Goal: Task Accomplishment & Management: Use online tool/utility

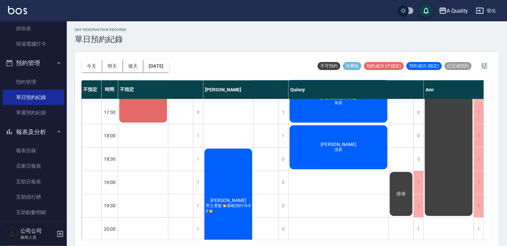
scroll to position [331, 0]
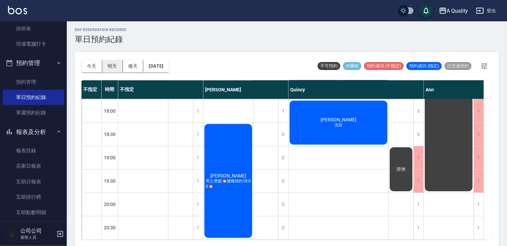
click at [117, 67] on button "明天" at bounding box center [112, 66] width 21 height 12
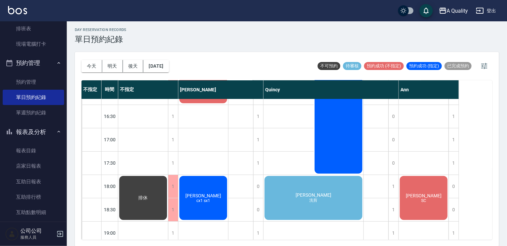
scroll to position [218, 0]
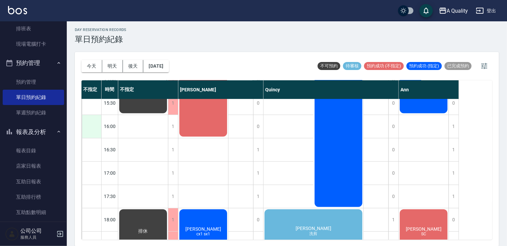
click at [91, 125] on div at bounding box center [91, 126] width 19 height 23
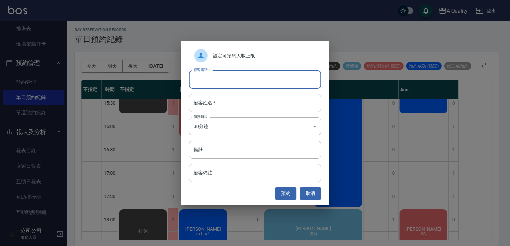
click at [239, 79] on input "顧客電話   *" at bounding box center [255, 79] width 132 height 18
type input "0975851972"
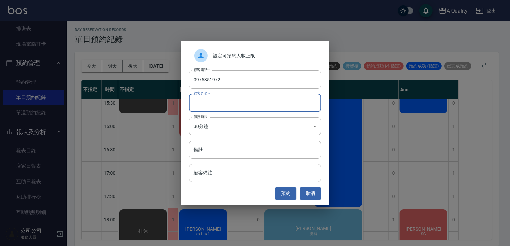
click at [230, 102] on input "顧客姓名   *" at bounding box center [255, 103] width 132 height 18
type input "D"
type input "游小姐"
click at [236, 130] on body "A Quality 登出 櫃檯作業 打帳單 帳單列表 營業儀表板 現金收支登錄 每日結帳 排班表 現場電腦打卡 預約管理 預約管理 單日預約紀錄 單週預約紀錄…" at bounding box center [255, 122] width 510 height 248
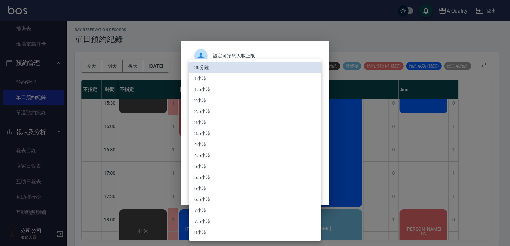
click at [211, 78] on li "1小時" at bounding box center [255, 78] width 132 height 11
type input "2"
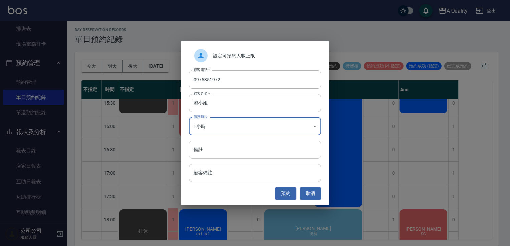
click at [231, 154] on input "備註" at bounding box center [255, 150] width 132 height 18
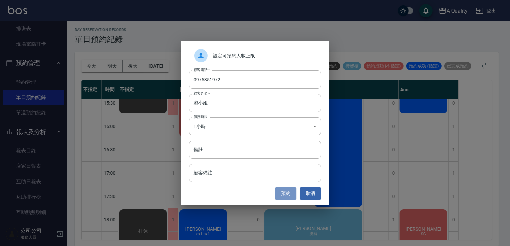
click at [284, 191] on button "預約" at bounding box center [285, 194] width 21 height 12
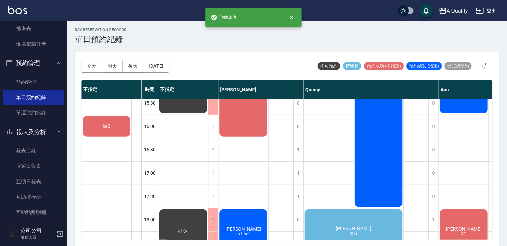
click at [113, 121] on div "游S" at bounding box center [106, 126] width 49 height 23
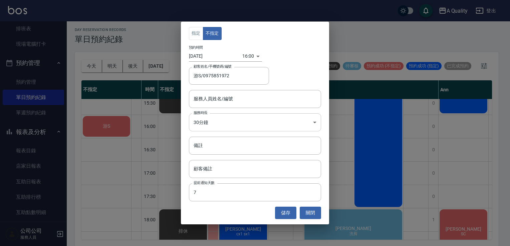
click at [219, 119] on body "A Quality 登出 櫃檯作業 打帳單 帳單列表 營業儀表板 現金收支登錄 每日結帳 排班表 現場電腦打卡 預約管理 預約管理 單日預約紀錄 單週預約紀錄…" at bounding box center [255, 122] width 510 height 248
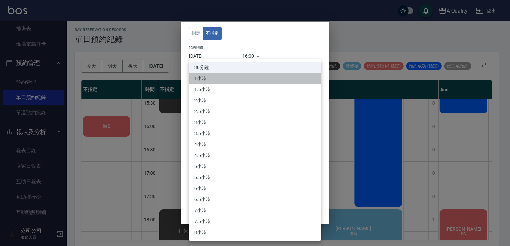
click at [208, 78] on li "1小時" at bounding box center [255, 78] width 132 height 11
type input "2"
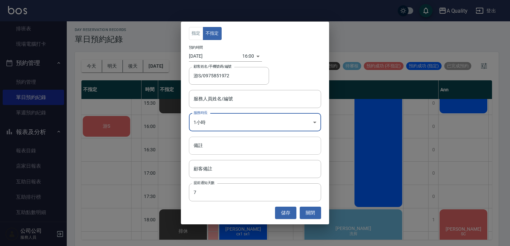
click at [228, 145] on input "備註" at bounding box center [255, 146] width 132 height 18
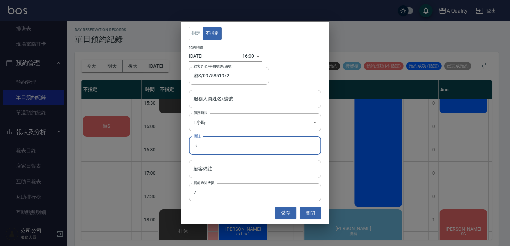
type input "ㄏ"
type input "SC"
click at [292, 205] on div "指定 不指定 預約時間 [DATE] 16:00 1755244800000 顧客姓名/手機號碼/編號 游S/0975851972 顧客姓名/手機號碼/編號 …" at bounding box center [255, 123] width 148 height 203
click at [295, 209] on button "儲存" at bounding box center [285, 213] width 21 height 12
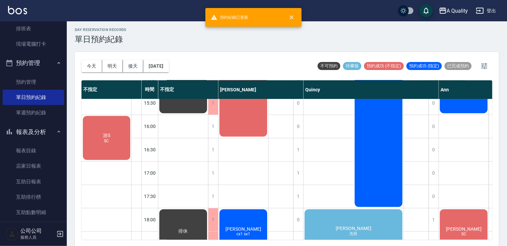
click at [105, 152] on div "游S SC" at bounding box center [106, 138] width 49 height 46
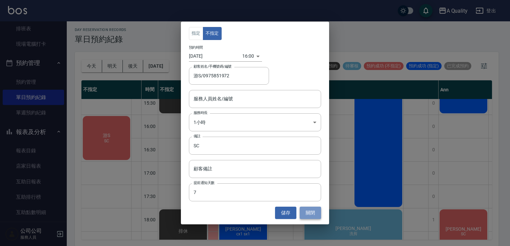
click at [307, 212] on button "關閉" at bounding box center [310, 213] width 21 height 12
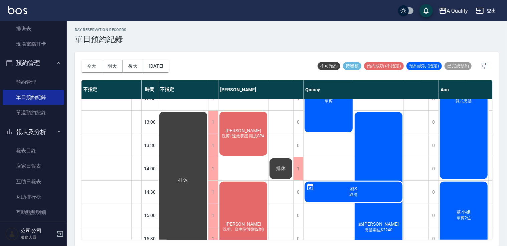
scroll to position [151, 0]
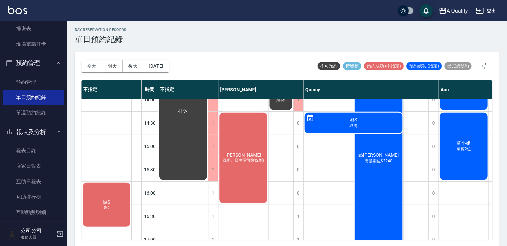
click at [119, 197] on div "游S SC" at bounding box center [106, 205] width 49 height 46
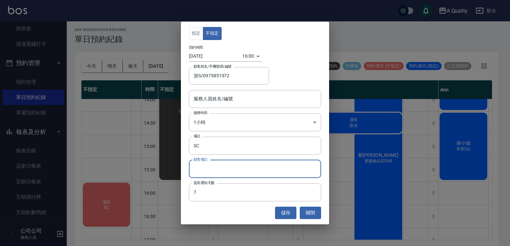
click at [243, 170] on input "顧客備註" at bounding box center [255, 169] width 132 height 18
click at [232, 173] on input "顧客備註" at bounding box center [255, 169] width 132 height 18
click at [216, 170] on input "顧客備註" at bounding box center [255, 169] width 132 height 18
click at [222, 167] on input "顧客備註" at bounding box center [255, 169] width 132 height 18
click at [266, 164] on input "顧客備註" at bounding box center [255, 169] width 132 height 18
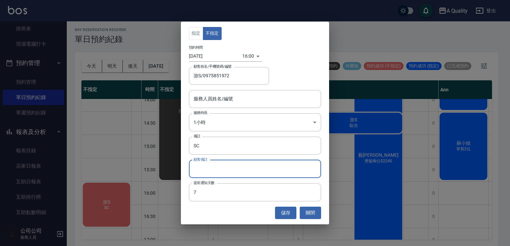
click at [282, 168] on input "顧客備註" at bounding box center [255, 169] width 132 height 18
click at [217, 173] on input "顧客備註" at bounding box center [255, 169] width 132 height 18
click at [219, 167] on input "顧客備註" at bounding box center [255, 169] width 132 height 18
click at [219, 166] on input "顧客備註" at bounding box center [255, 169] width 132 height 18
click at [231, 169] on input "顧客備註" at bounding box center [255, 169] width 132 height 18
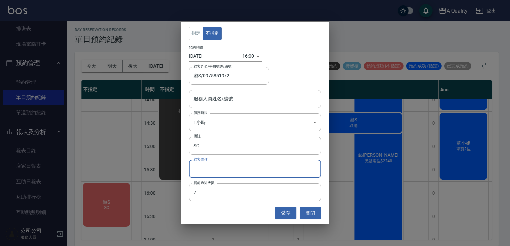
click at [232, 170] on input "顧客備註" at bounding box center [255, 169] width 132 height 18
click at [232, 141] on input "SC" at bounding box center [255, 146] width 132 height 18
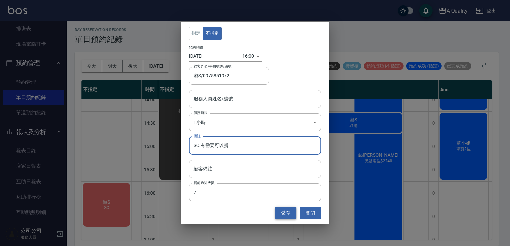
type input "SC.有需要可以燙"
click at [282, 212] on button "儲存" at bounding box center [285, 213] width 21 height 12
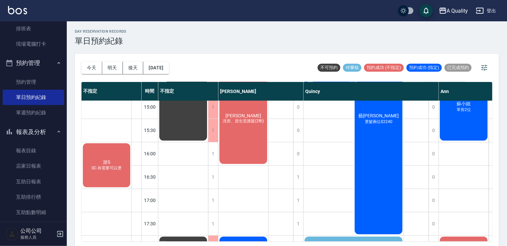
scroll to position [200, 0]
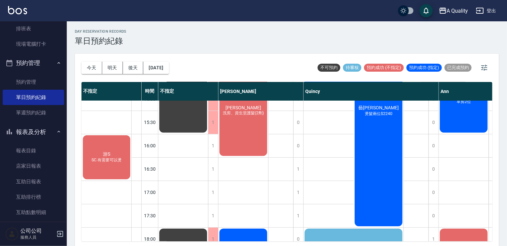
click at [108, 167] on div "游S SC.有需要可以燙" at bounding box center [106, 157] width 49 height 46
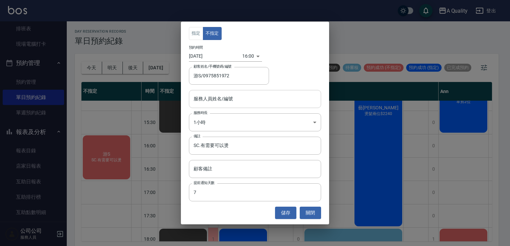
click at [249, 99] on input "服務人員姓名/編號" at bounding box center [255, 99] width 126 height 12
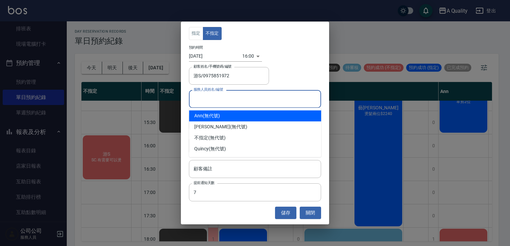
click at [219, 115] on div "Ann (無代號)" at bounding box center [255, 115] width 132 height 11
type input "Ann(無代號)"
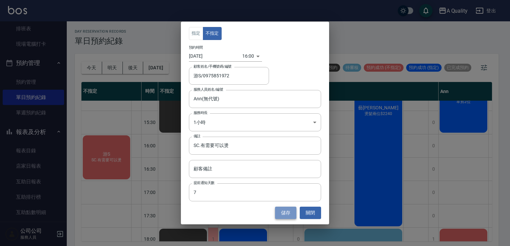
click at [292, 212] on button "儲存" at bounding box center [285, 213] width 21 height 12
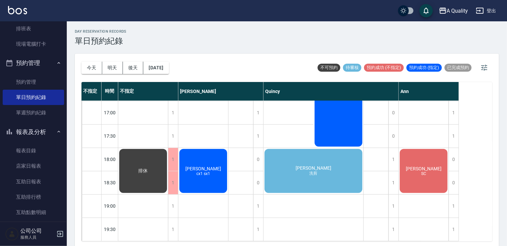
scroll to position [285, 0]
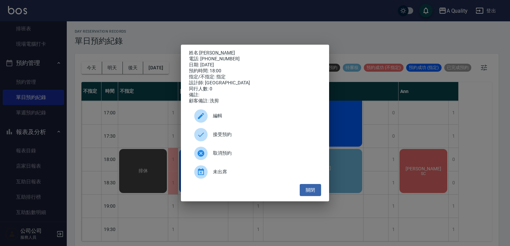
click at [248, 138] on span "接受預約" at bounding box center [264, 134] width 103 height 7
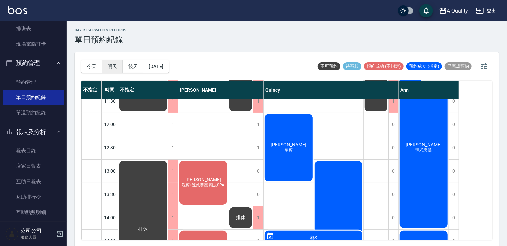
scroll to position [2, 0]
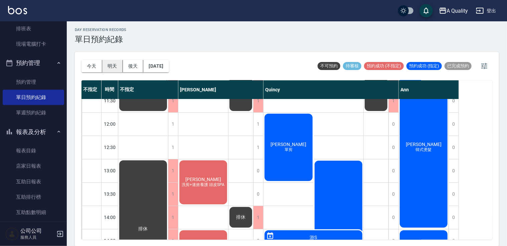
click at [114, 65] on button "明天" at bounding box center [112, 66] width 21 height 12
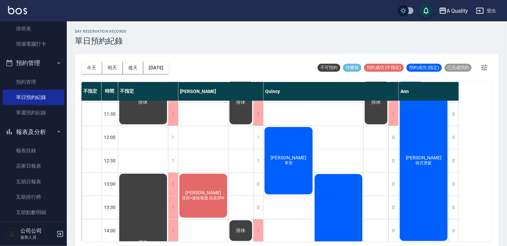
scroll to position [33, 0]
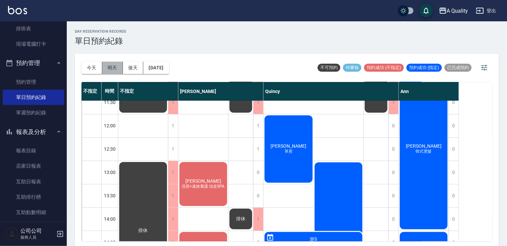
click at [117, 66] on button "明天" at bounding box center [112, 68] width 21 height 12
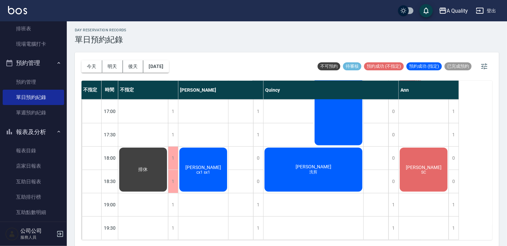
scroll to position [2, 0]
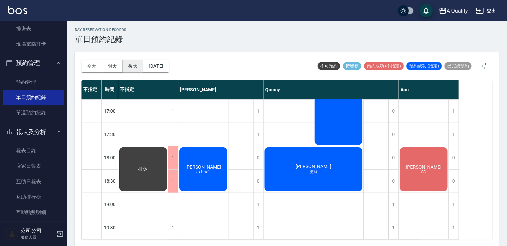
click at [138, 65] on button "後天" at bounding box center [133, 66] width 21 height 12
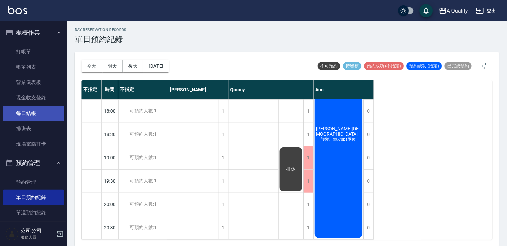
click at [29, 108] on link "每日結帳" at bounding box center [33, 113] width 61 height 15
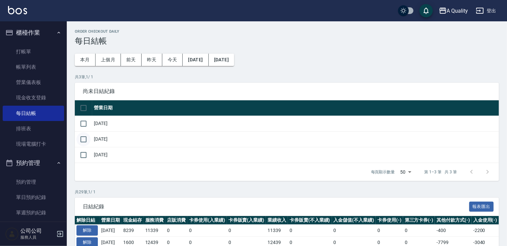
click at [85, 140] on input "checkbox" at bounding box center [83, 139] width 14 height 14
checkbox input "true"
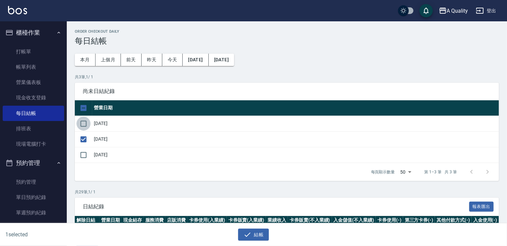
click at [83, 122] on input "checkbox" at bounding box center [83, 124] width 14 height 14
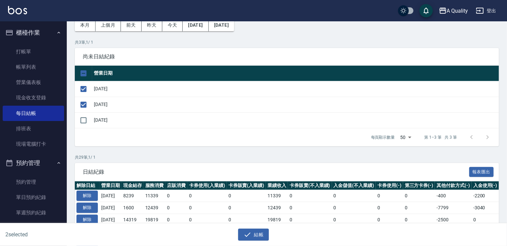
scroll to position [33, 0]
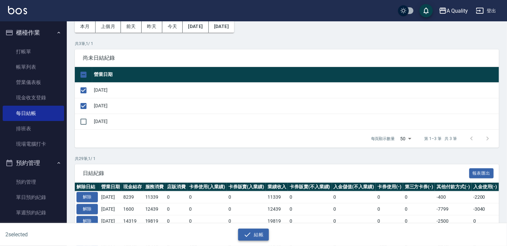
click at [260, 232] on button "結帳" at bounding box center [253, 235] width 31 height 12
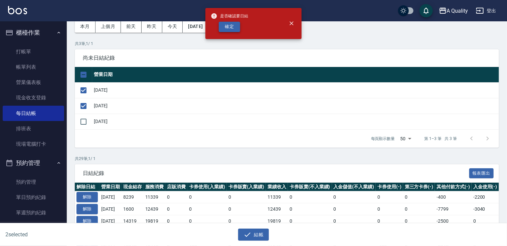
click at [238, 24] on button "確定" at bounding box center [229, 27] width 21 height 10
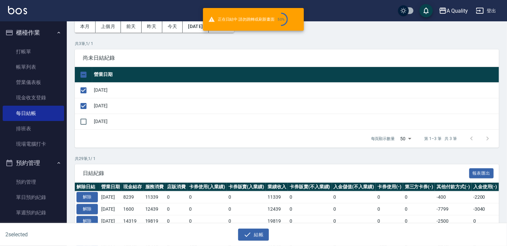
checkbox input "false"
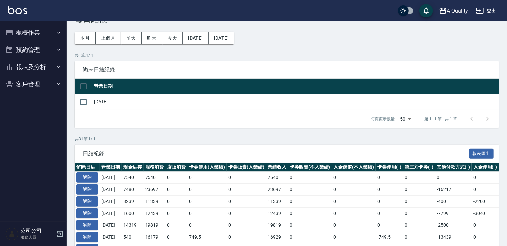
scroll to position [33, 0]
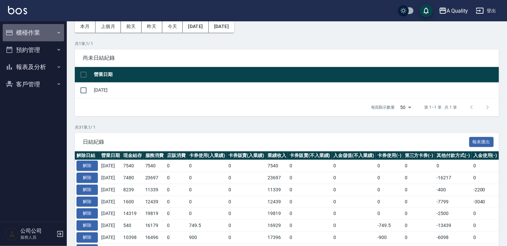
click at [34, 29] on button "櫃檯作業" at bounding box center [33, 32] width 61 height 17
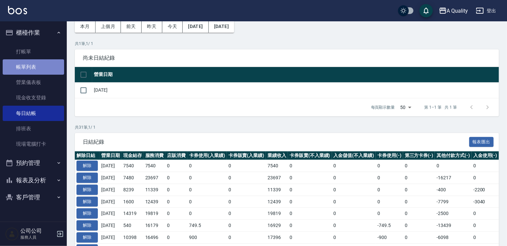
click at [25, 66] on link "帳單列表" at bounding box center [33, 66] width 61 height 15
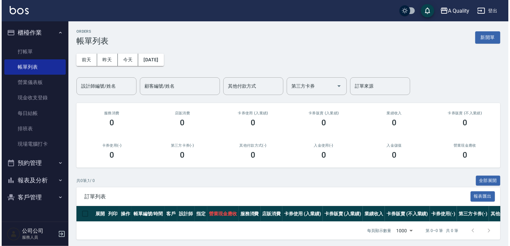
scroll to position [7, 0]
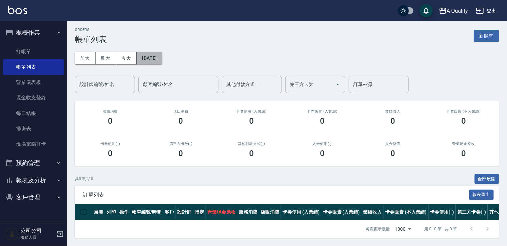
click at [158, 54] on button "[DATE]" at bounding box center [148, 58] width 25 height 12
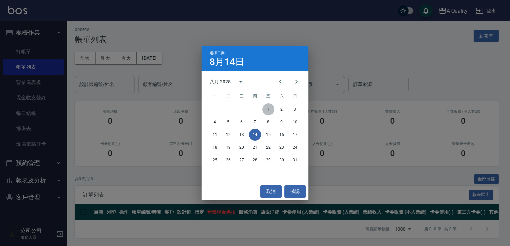
click at [269, 110] on button "1" at bounding box center [268, 109] width 12 height 12
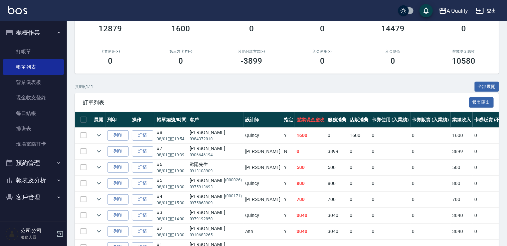
scroll to position [133, 0]
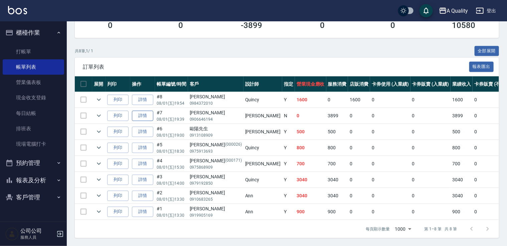
click at [145, 112] on link "詳情" at bounding box center [142, 116] width 21 height 10
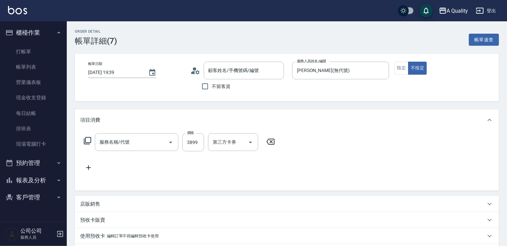
type input "2025/08/01 19:39"
type input "Taylor(無代號)"
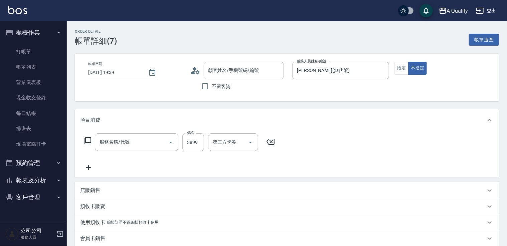
type input "燙髮(301)"
type input "韋姿安/0906646194/"
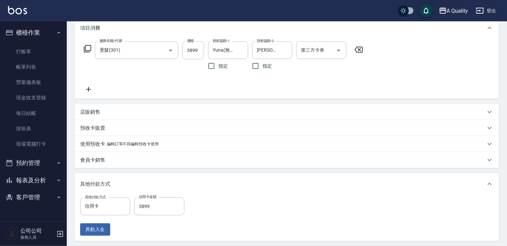
scroll to position [100, 0]
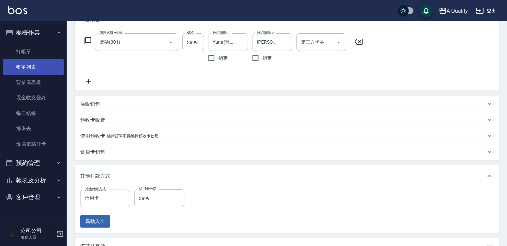
click at [31, 68] on link "帳單列表" at bounding box center [33, 66] width 61 height 15
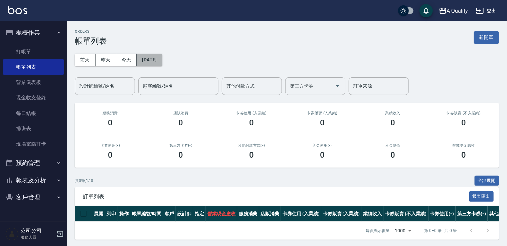
click at [154, 59] on button "[DATE]" at bounding box center [148, 60] width 25 height 12
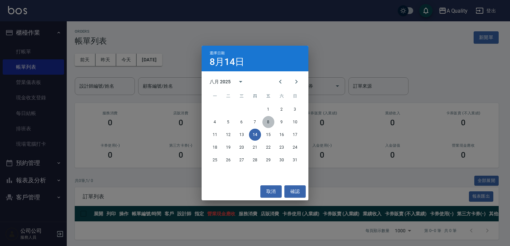
click at [271, 123] on button "8" at bounding box center [268, 122] width 12 height 12
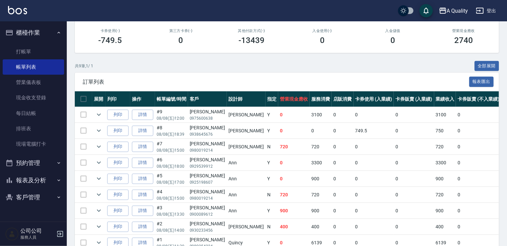
scroll to position [83, 0]
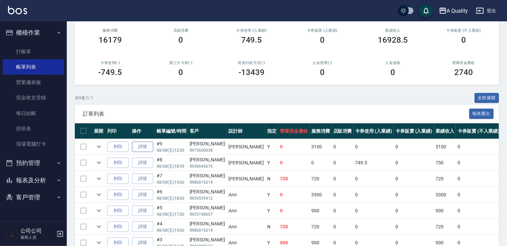
click at [147, 143] on link "詳情" at bounding box center [142, 147] width 21 height 10
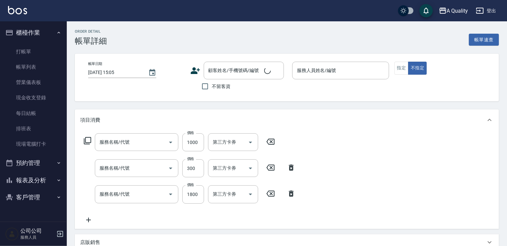
type input "2025/08/08 12:00"
type input "Taylor(無代號)"
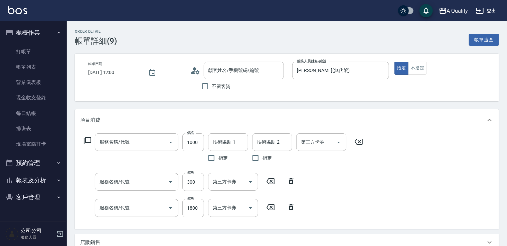
type input "染髮(401)"
type input "頭皮隔離(600)"
type input "哥德式護髮(504)"
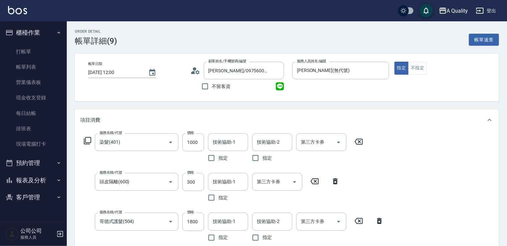
type input "李小姐/0975600638/null"
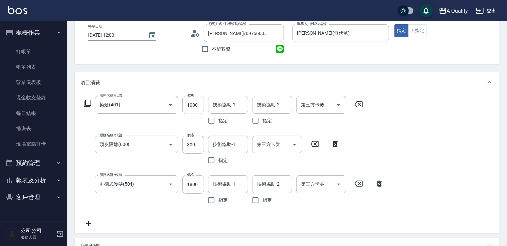
scroll to position [33, 0]
